Goal: Navigation & Orientation: Find specific page/section

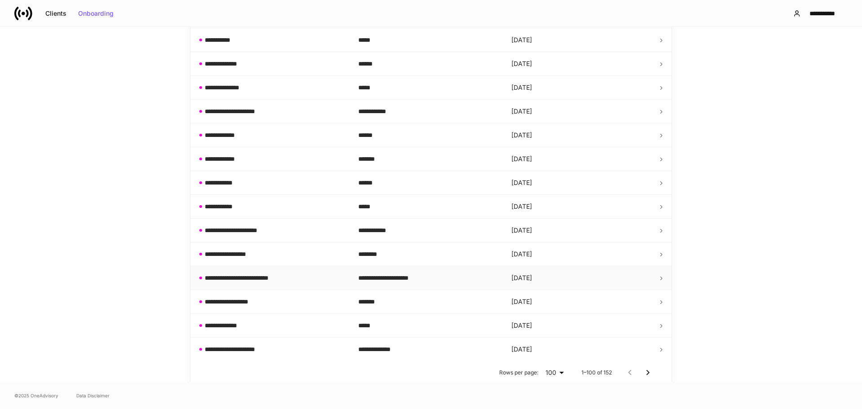
scroll to position [2210, 0]
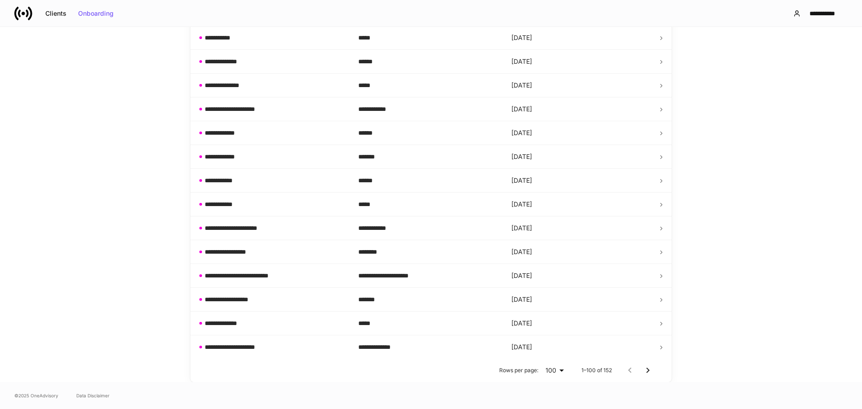
click at [646, 371] on icon "Go to next page" at bounding box center [647, 370] width 11 height 11
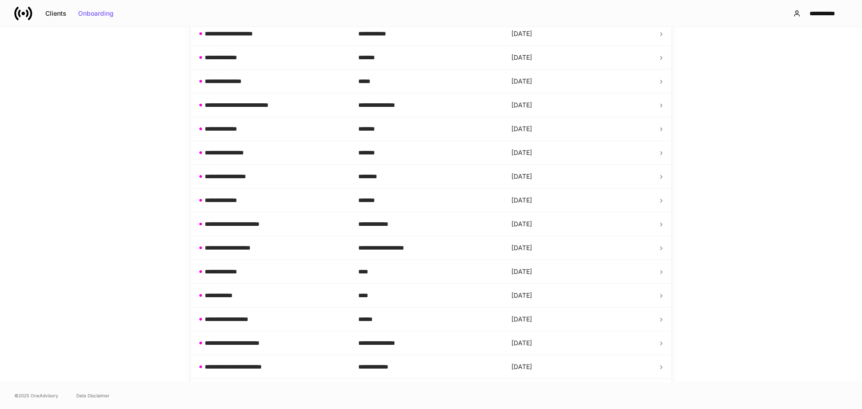
scroll to position [1068, 0]
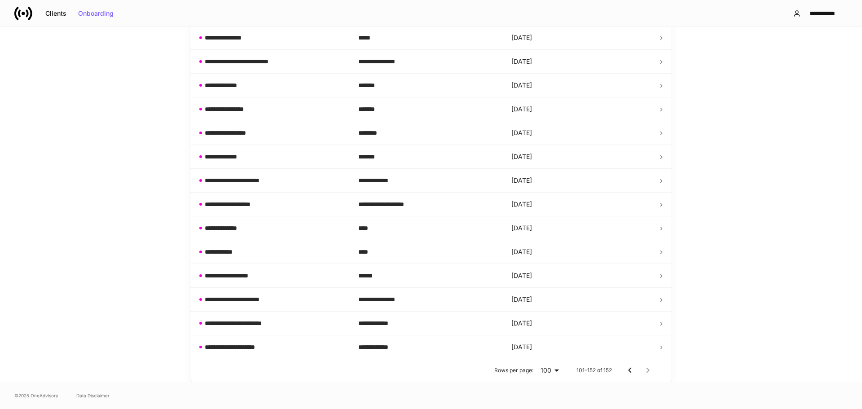
click at [628, 372] on icon "Go to previous page" at bounding box center [629, 370] width 11 height 11
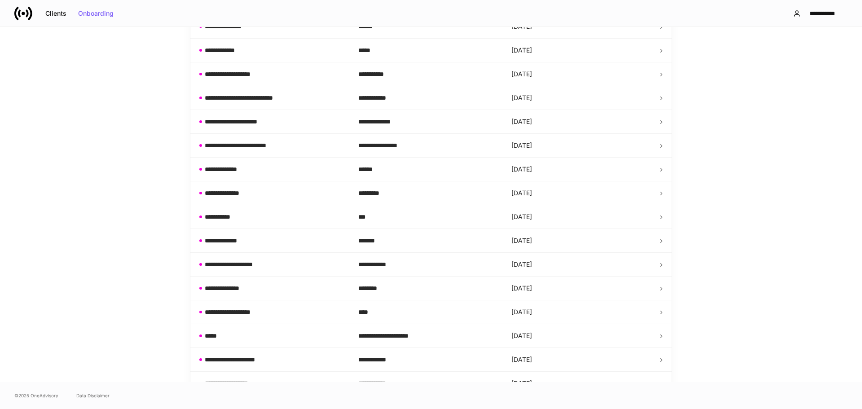
scroll to position [1347, 0]
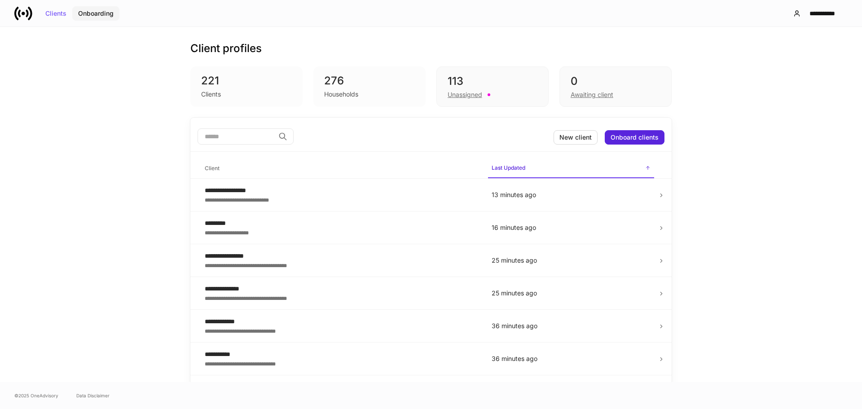
click at [92, 15] on div "Onboarding" at bounding box center [95, 13] width 35 height 6
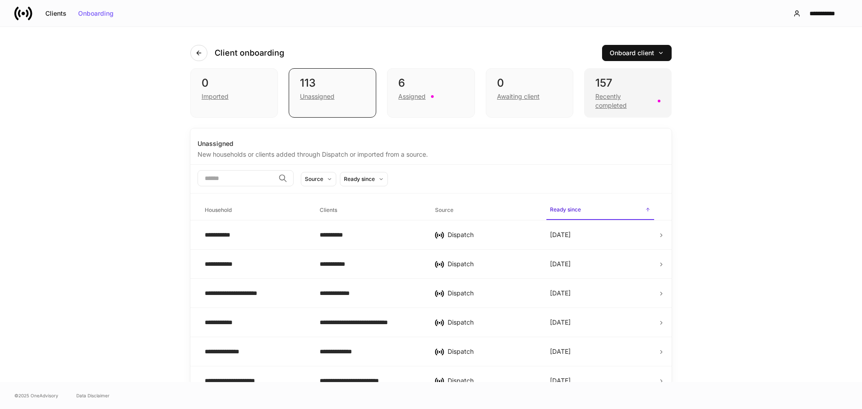
click at [601, 96] on div "Recently completed" at bounding box center [623, 101] width 57 height 18
